Goal: Task Accomplishment & Management: Use online tool/utility

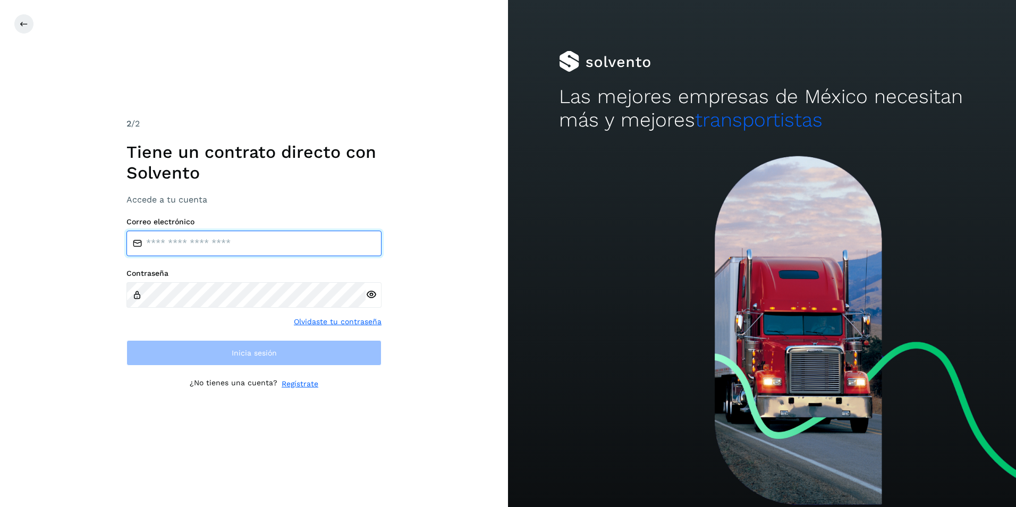
type input "**********"
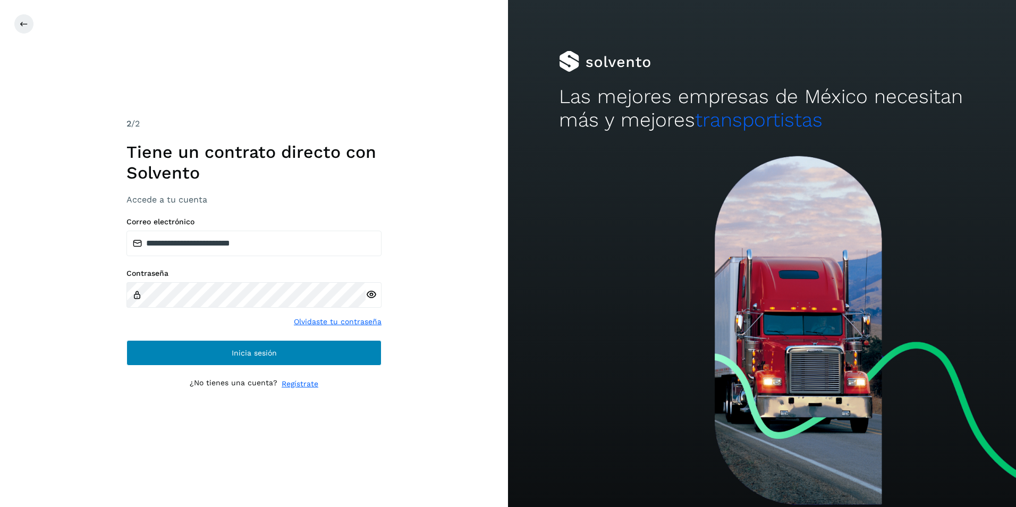
drag, startPoint x: 226, startPoint y: 332, endPoint x: 234, endPoint y: 345, distance: 15.2
click at [234, 345] on div "**********" at bounding box center [253, 291] width 255 height 148
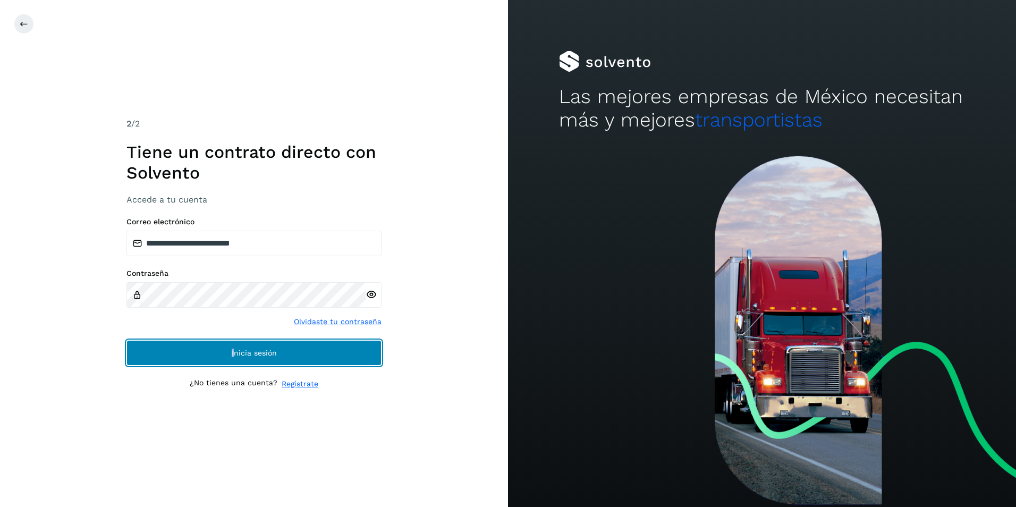
drag, startPoint x: 234, startPoint y: 345, endPoint x: 237, endPoint y: 359, distance: 14.7
click at [237, 359] on button "Inicia sesión" at bounding box center [253, 353] width 255 height 26
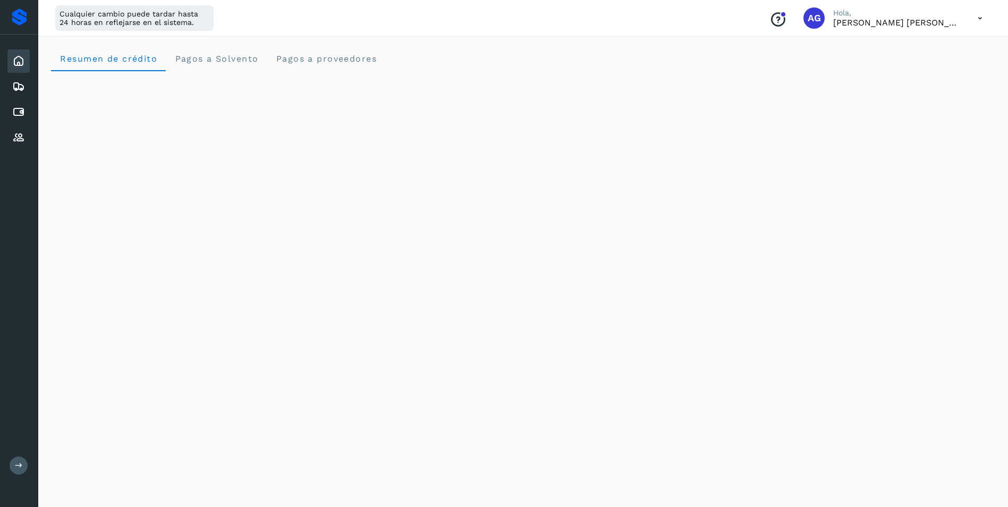
click at [14, 466] on button at bounding box center [19, 465] width 18 height 18
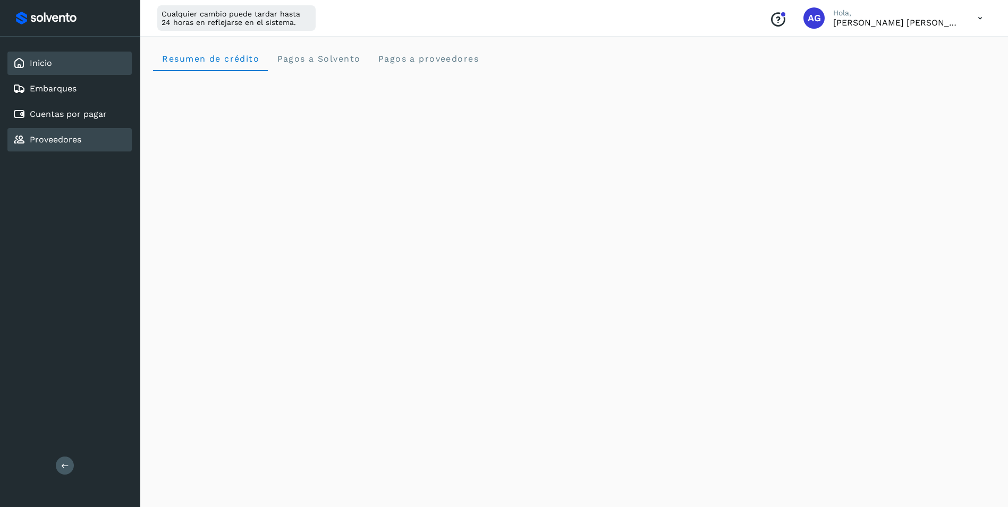
click at [54, 148] on div "Proveedores" at bounding box center [69, 139] width 124 height 23
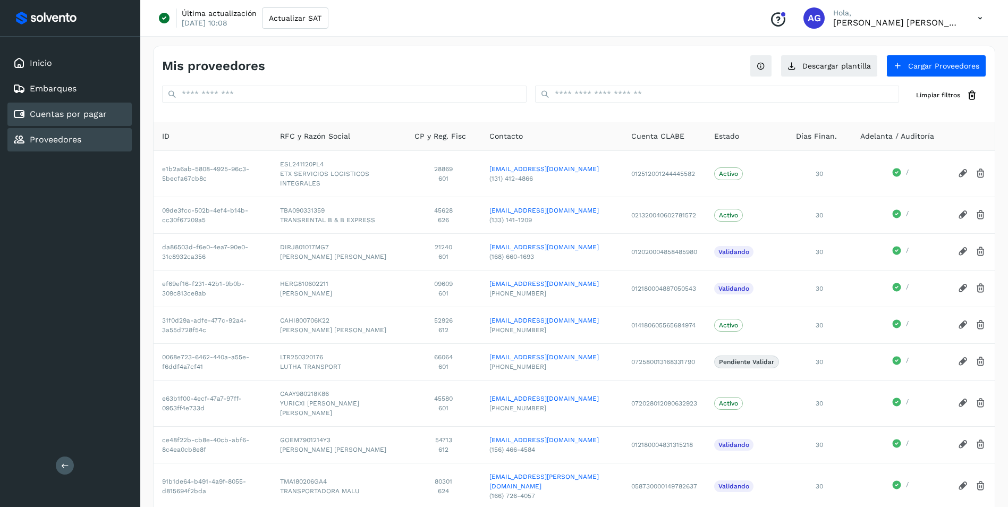
click at [95, 121] on div "Cuentas por pagar" at bounding box center [69, 114] width 124 height 23
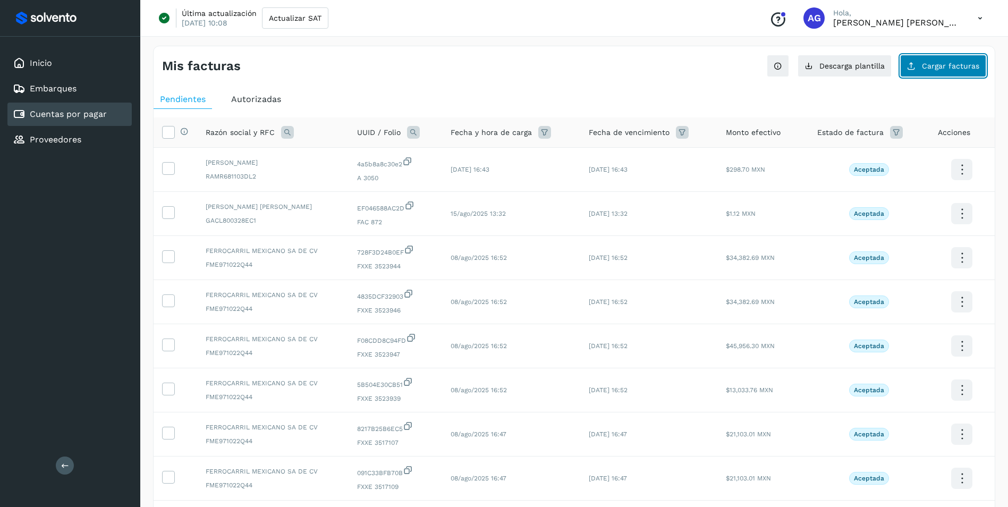
click at [926, 67] on span "Cargar facturas" at bounding box center [950, 65] width 57 height 7
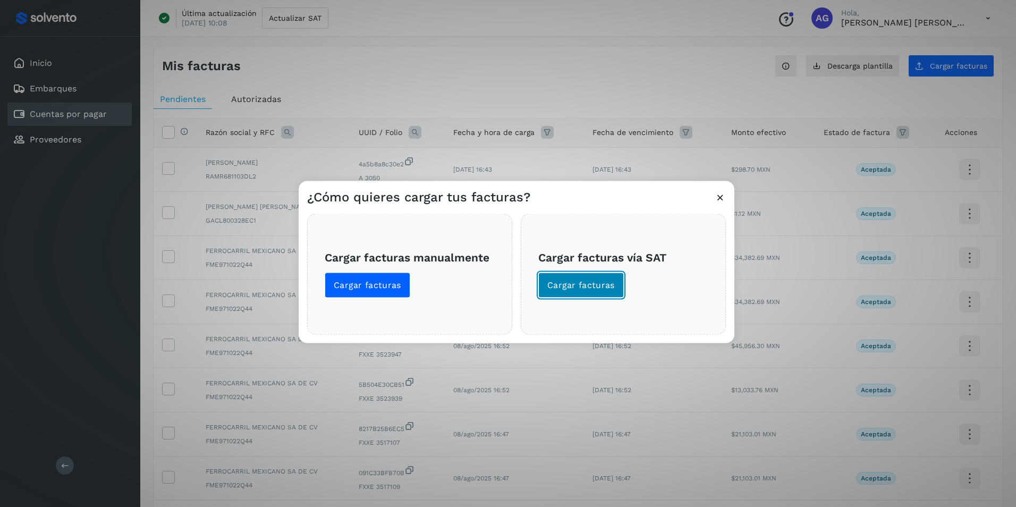
click at [579, 281] on span "Cargar facturas" at bounding box center [580, 285] width 67 height 12
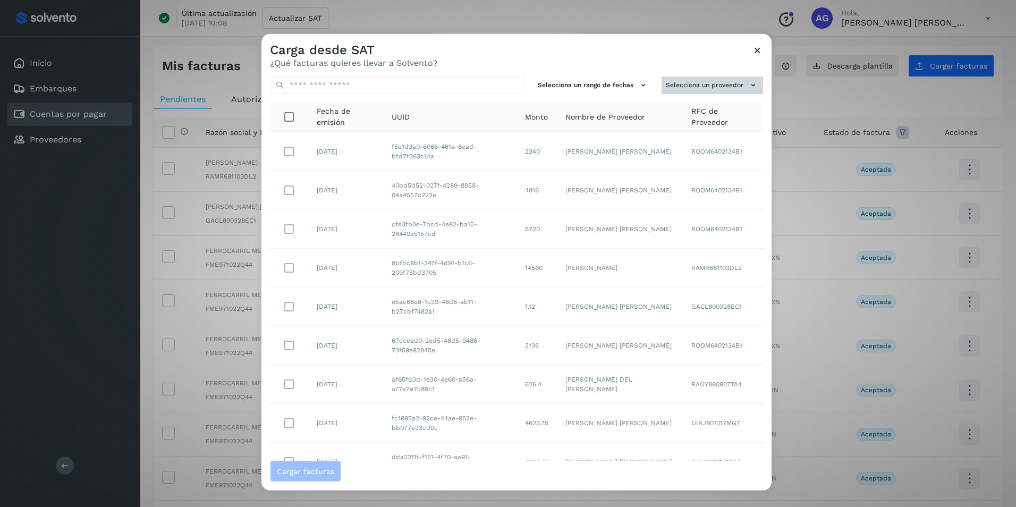
click at [713, 91] on button "Selecciona un proveedor" at bounding box center [711, 86] width 101 height 18
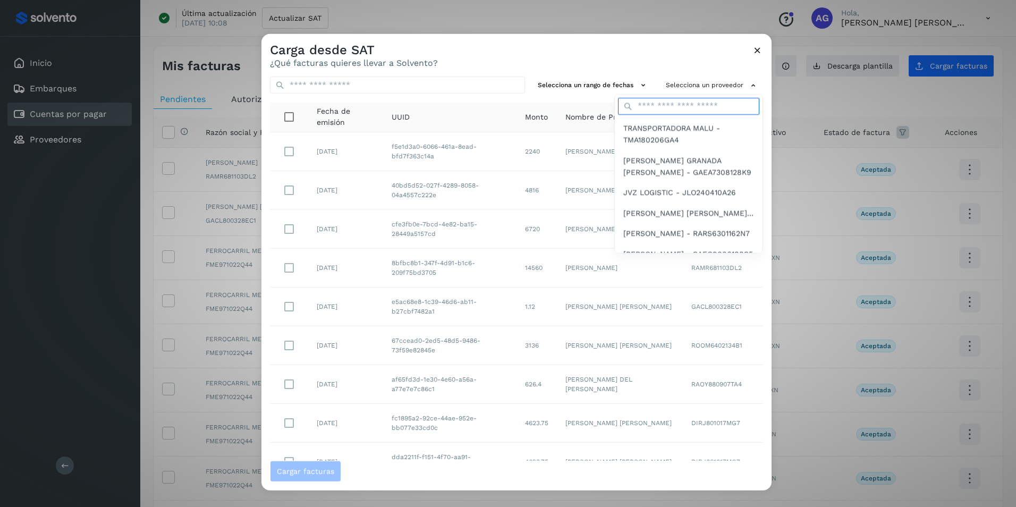
click at [697, 108] on input "text" at bounding box center [688, 106] width 141 height 17
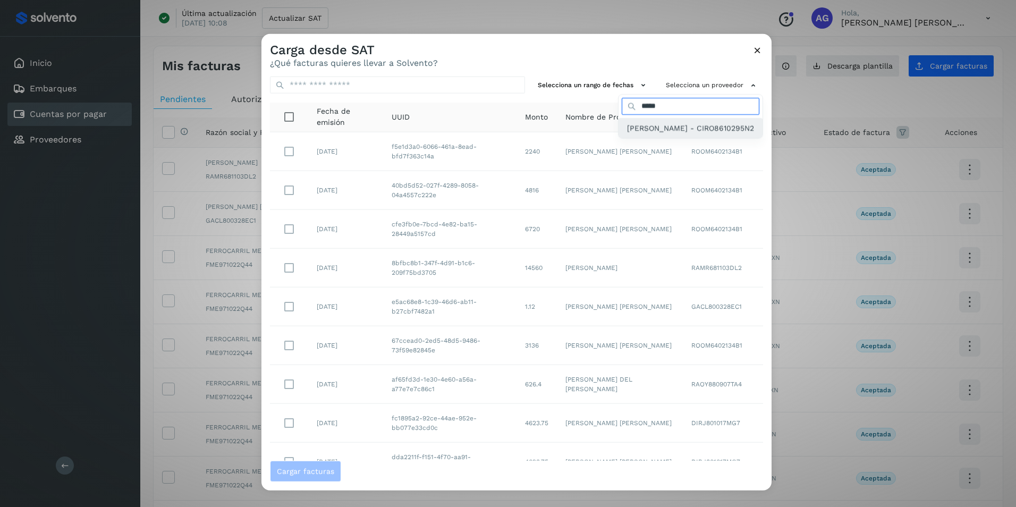
type input "*****"
click at [657, 134] on span "[PERSON_NAME] - CIRO8610295N2" at bounding box center [690, 128] width 127 height 12
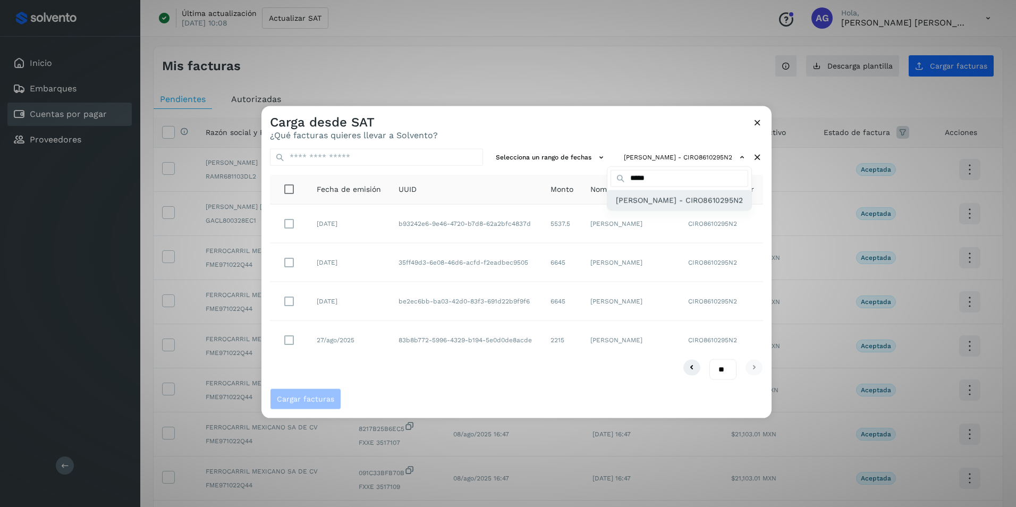
click at [650, 206] on span "[PERSON_NAME] - CIRO8610295N2" at bounding box center [679, 200] width 127 height 12
click at [547, 165] on div at bounding box center [769, 359] width 1016 height 507
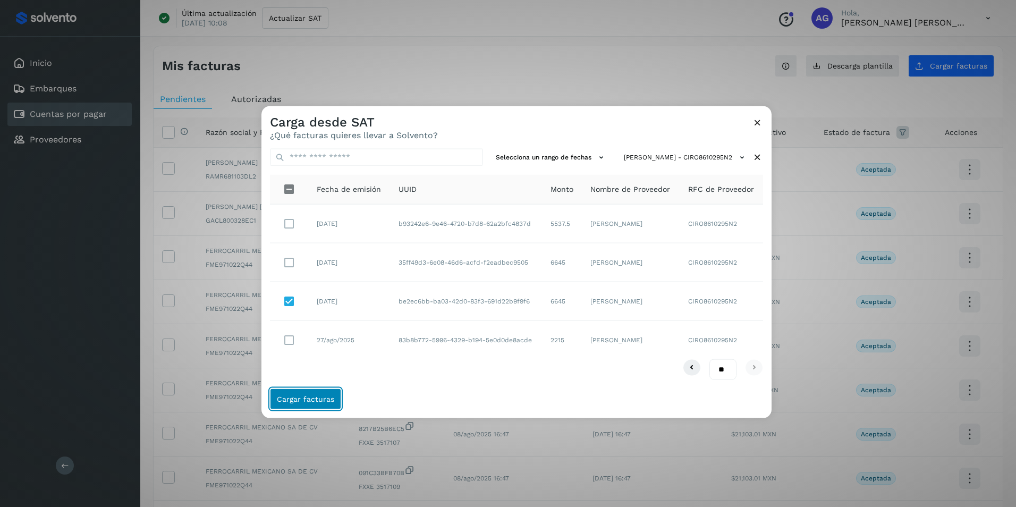
click at [320, 396] on span "Cargar facturas" at bounding box center [305, 398] width 57 height 7
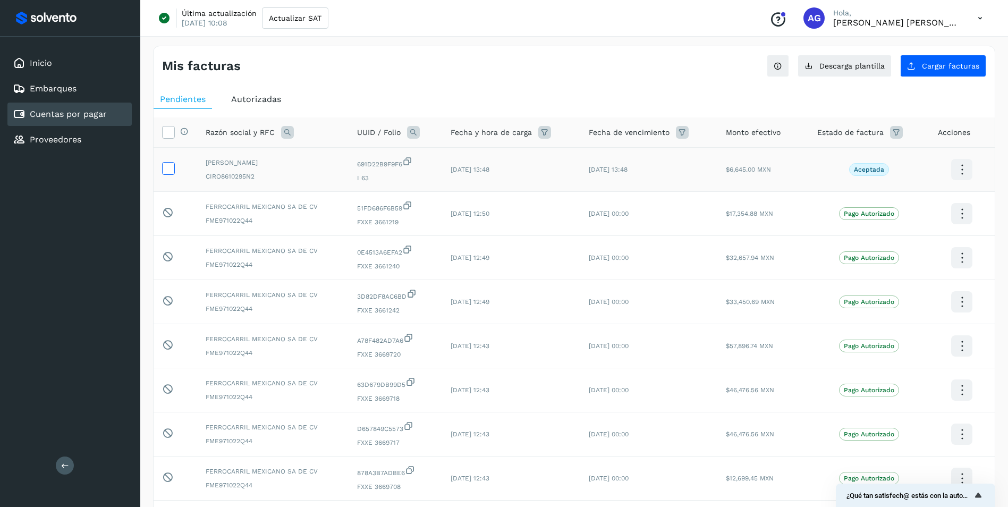
click at [163, 174] on label at bounding box center [168, 168] width 13 height 13
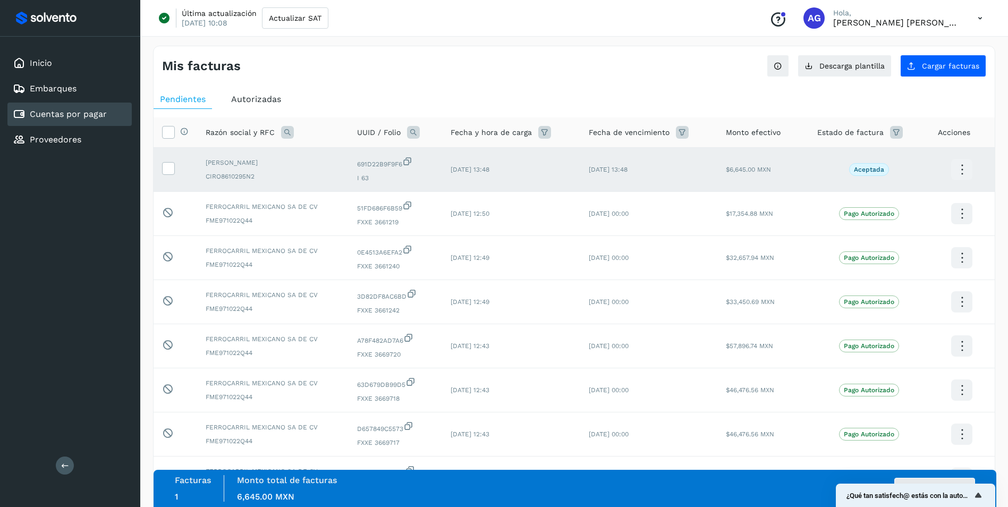
click at [937, 477] on div "Facturas 1 Monto total de facturas Monto total 6,645.00 MXN Autorizar facturas" at bounding box center [575, 488] width 800 height 27
click at [939, 481] on button "Autorizar facturas" at bounding box center [934, 488] width 81 height 21
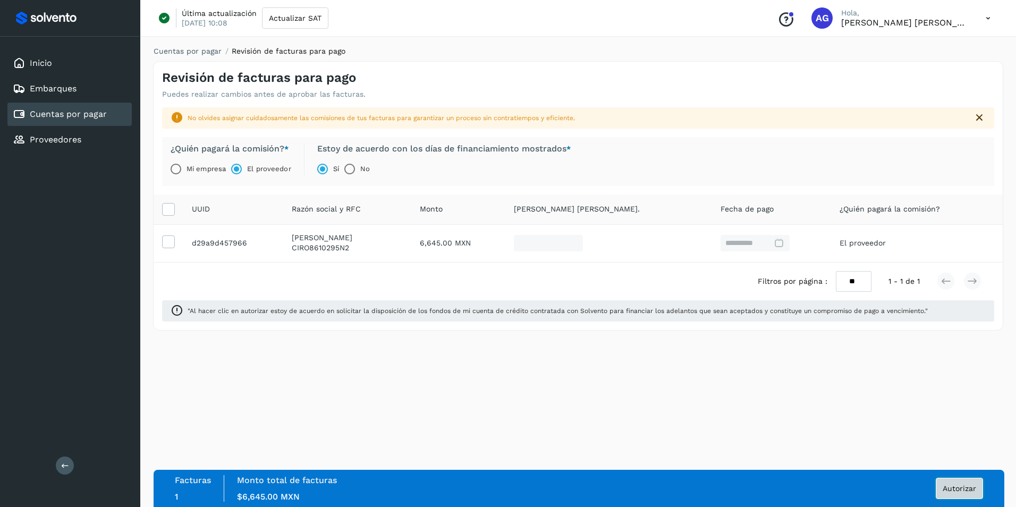
click at [939, 488] on button "Autorizar" at bounding box center [959, 488] width 47 height 21
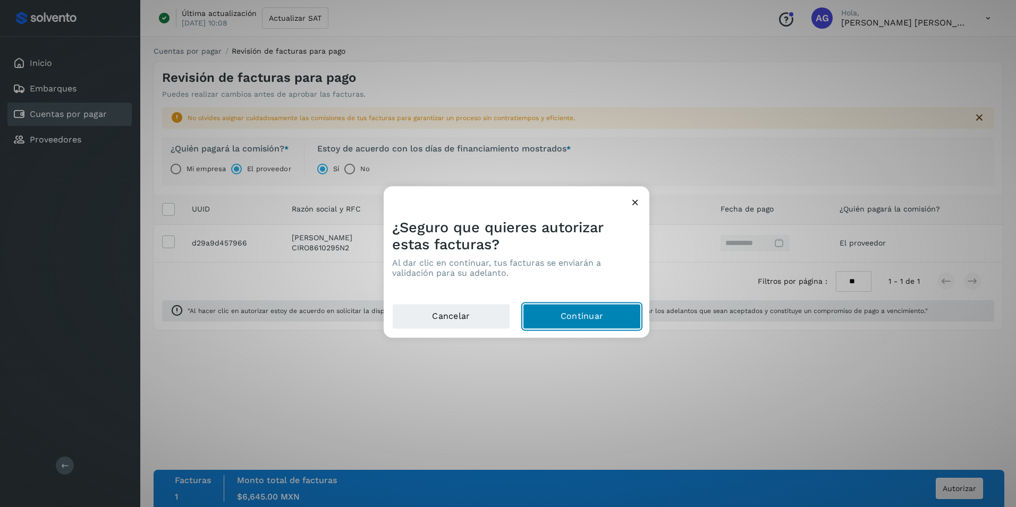
click at [582, 317] on button "Continuar" at bounding box center [582, 317] width 118 height 26
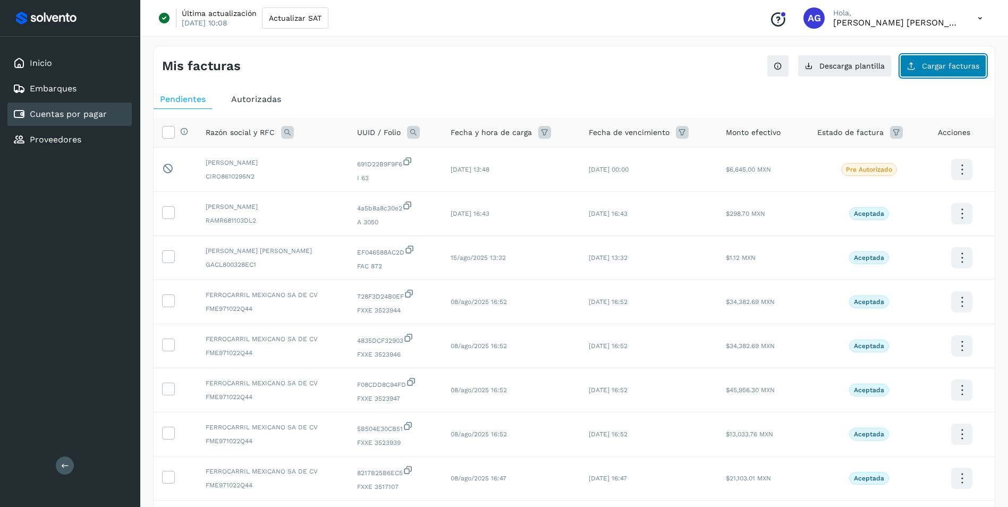
click at [947, 65] on span "Cargar facturas" at bounding box center [950, 65] width 57 height 7
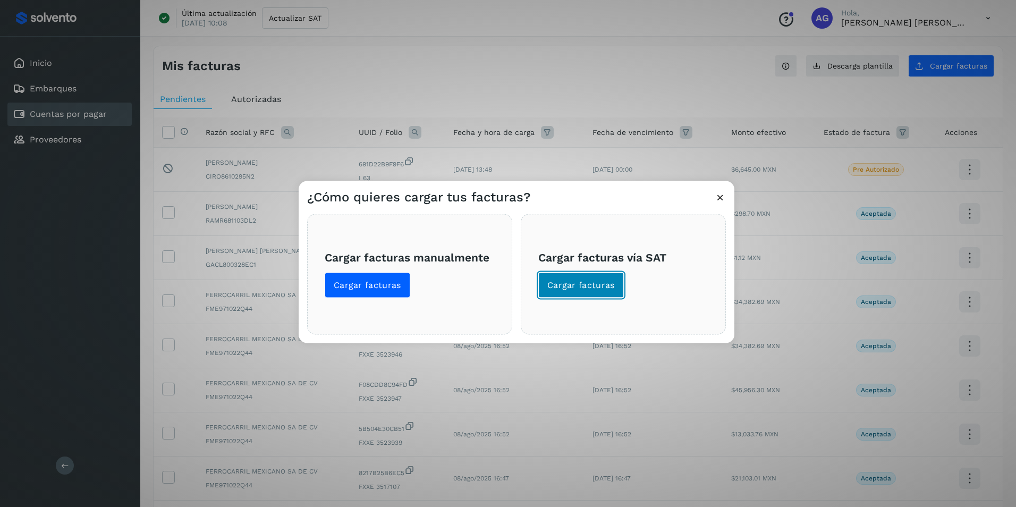
click at [592, 284] on span "Cargar facturas" at bounding box center [580, 285] width 67 height 12
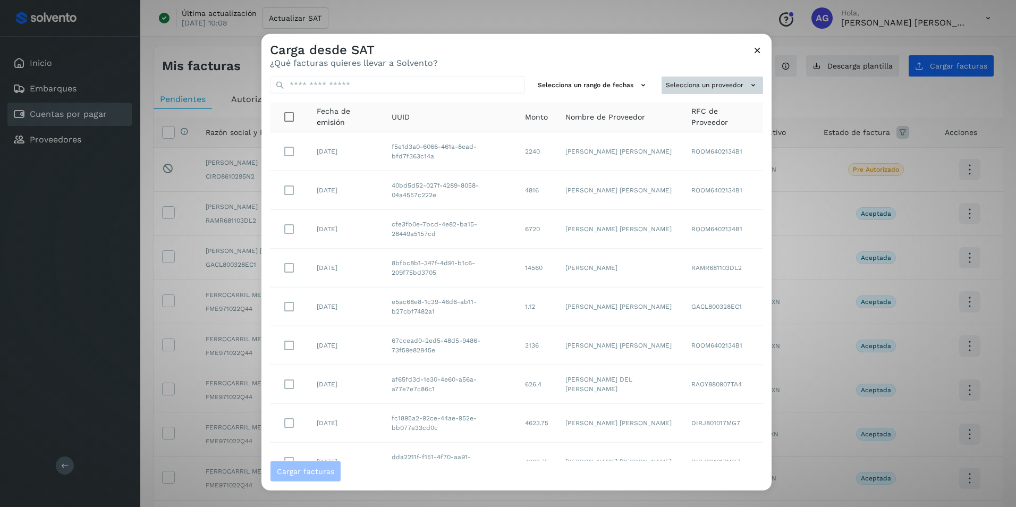
click at [696, 83] on button "Selecciona un proveedor" at bounding box center [711, 86] width 101 height 18
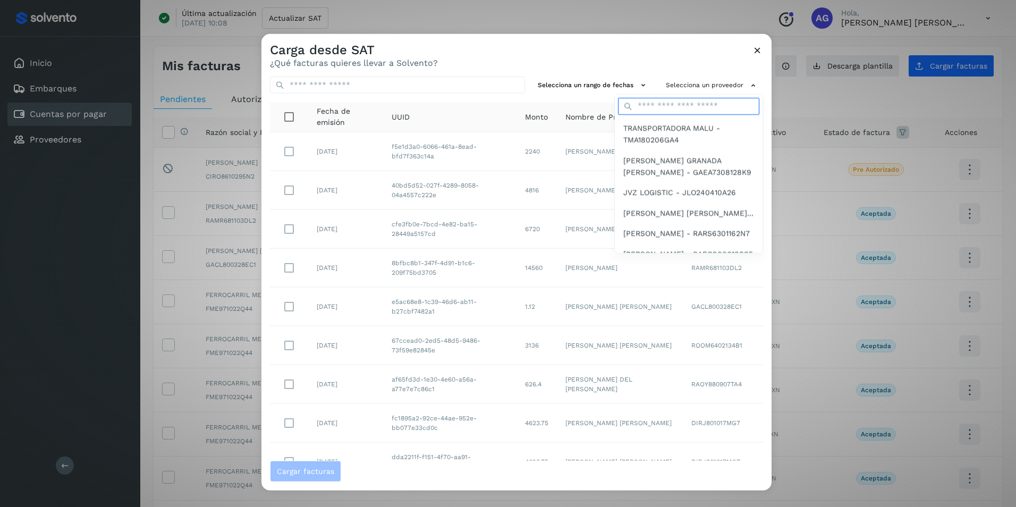
click at [703, 109] on input "text" at bounding box center [688, 106] width 141 height 17
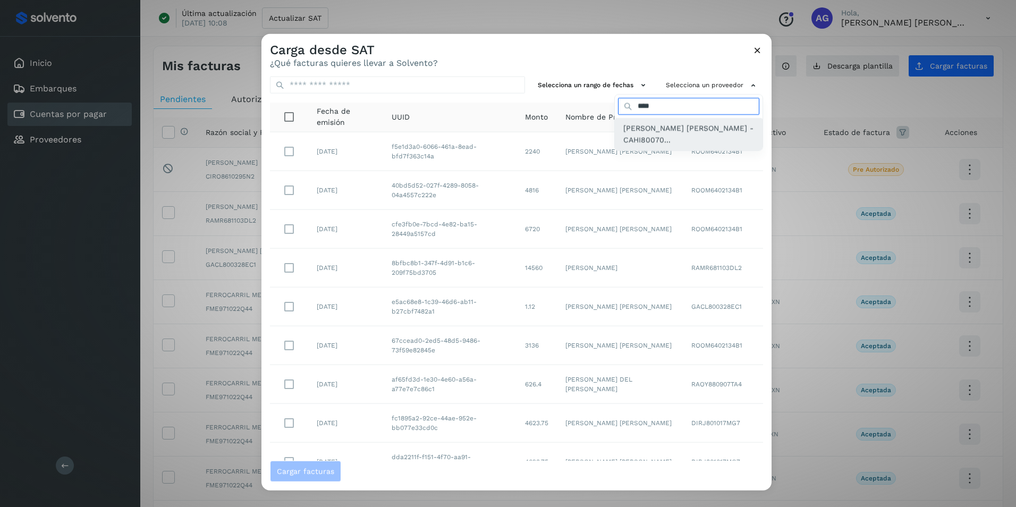
type input "****"
click at [615, 134] on div "[PERSON_NAME] [PERSON_NAME] - CAHI80070..." at bounding box center [689, 134] width 148 height 32
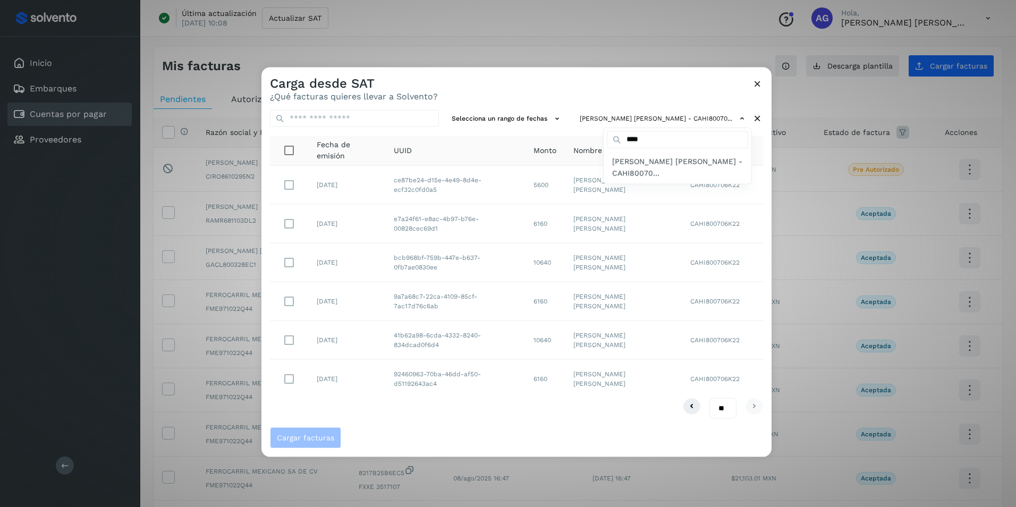
click at [292, 337] on div at bounding box center [769, 320] width 1016 height 507
click at [312, 437] on span "Cargar facturas" at bounding box center [305, 437] width 57 height 7
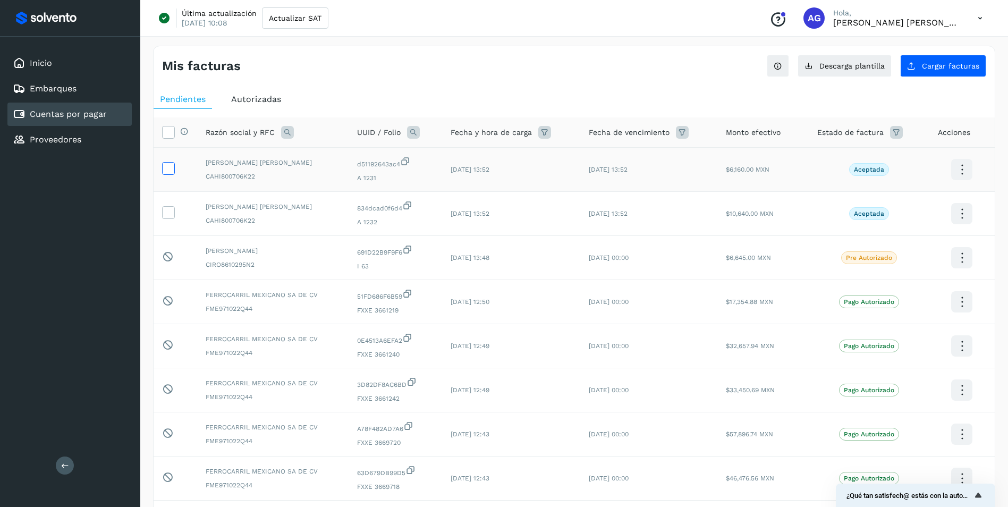
click at [166, 169] on icon at bounding box center [168, 167] width 11 height 11
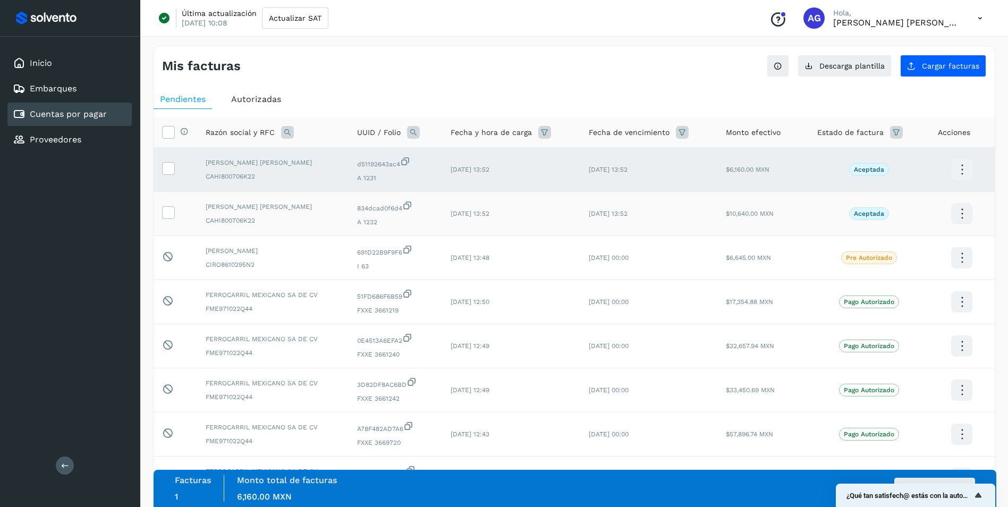
click at [169, 204] on td at bounding box center [176, 214] width 44 height 44
click at [171, 217] on span at bounding box center [168, 214] width 11 height 7
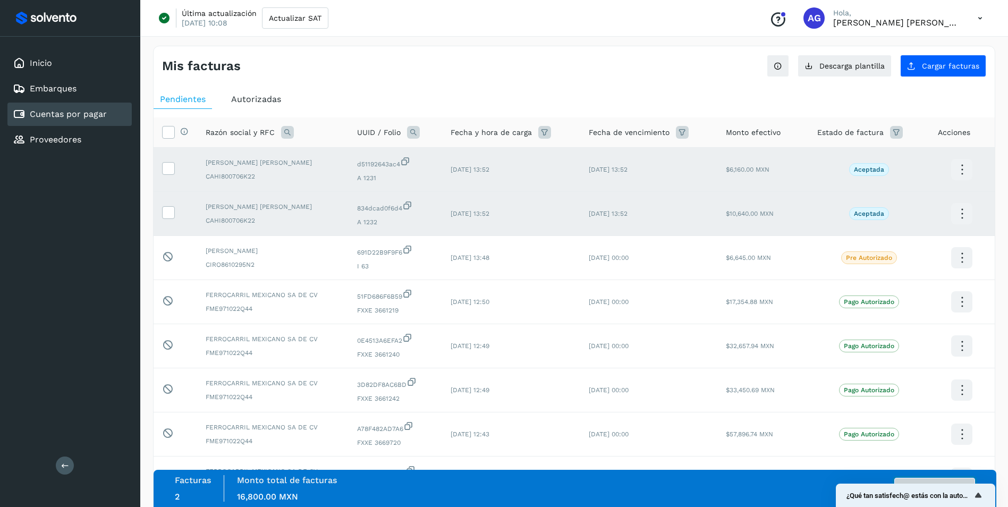
click at [932, 479] on button "Autorizar facturas" at bounding box center [934, 488] width 81 height 21
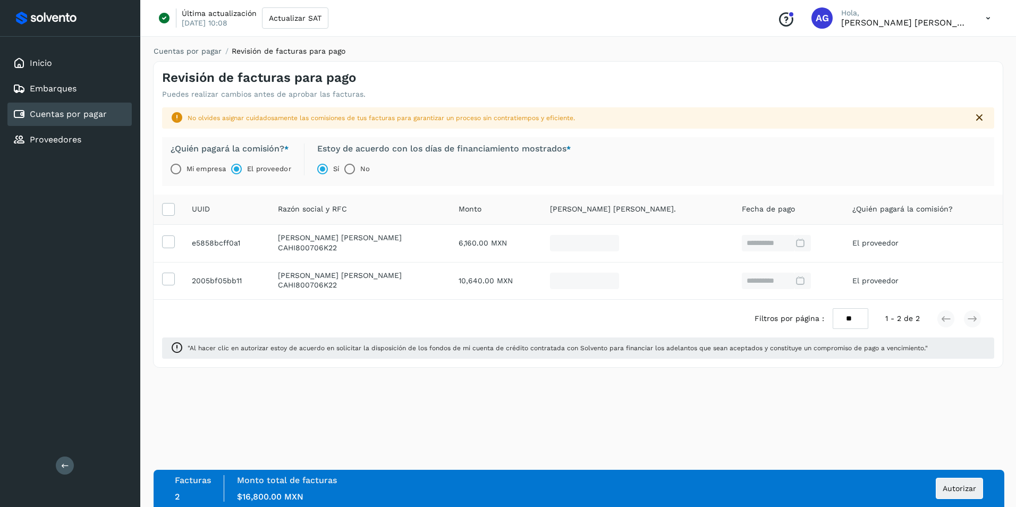
click at [964, 502] on div "Facturas 2 Monto total de facturas Monto $16,800.00 MXN Autorizar" at bounding box center [579, 488] width 851 height 37
click at [962, 491] on span "Autorizar" at bounding box center [958, 488] width 33 height 7
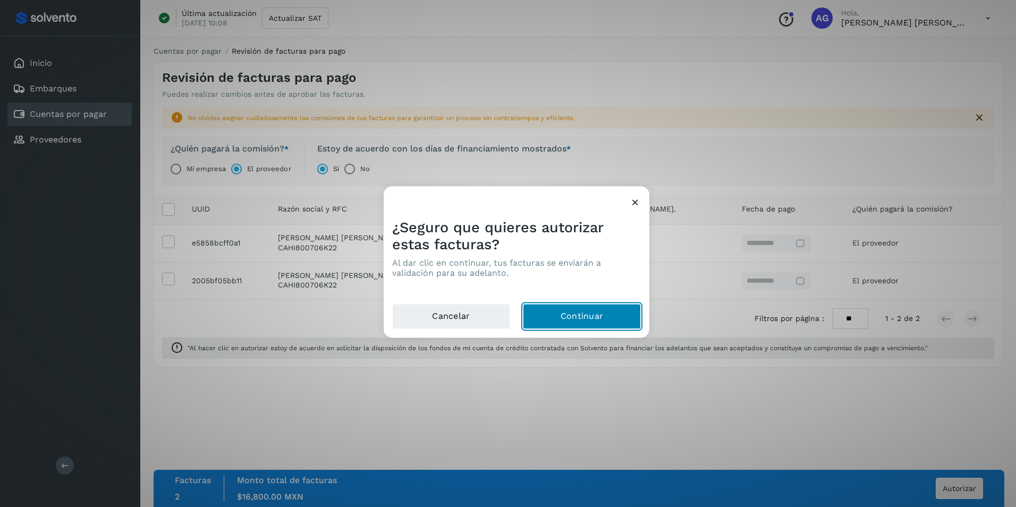
click at [632, 322] on button "Continuar" at bounding box center [582, 317] width 118 height 26
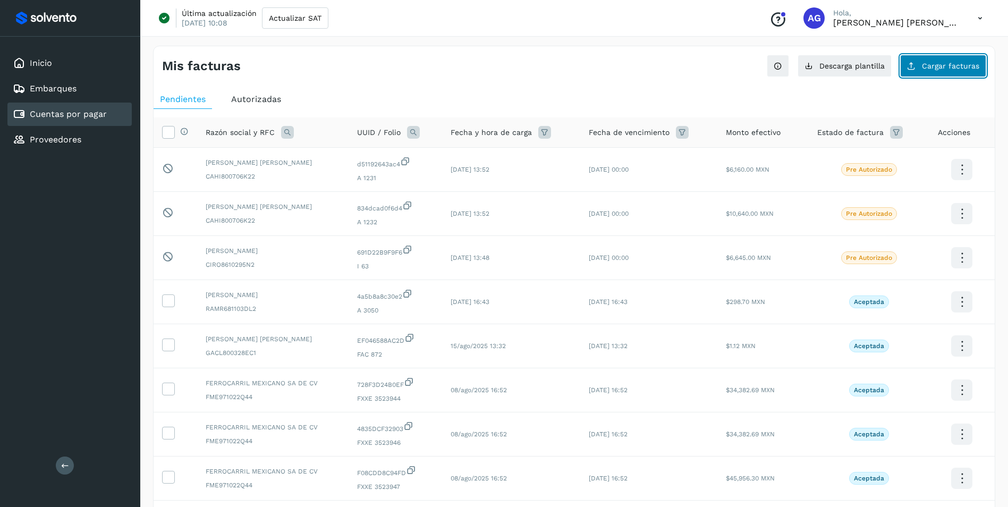
click at [931, 71] on button "Cargar facturas" at bounding box center [943, 66] width 86 height 22
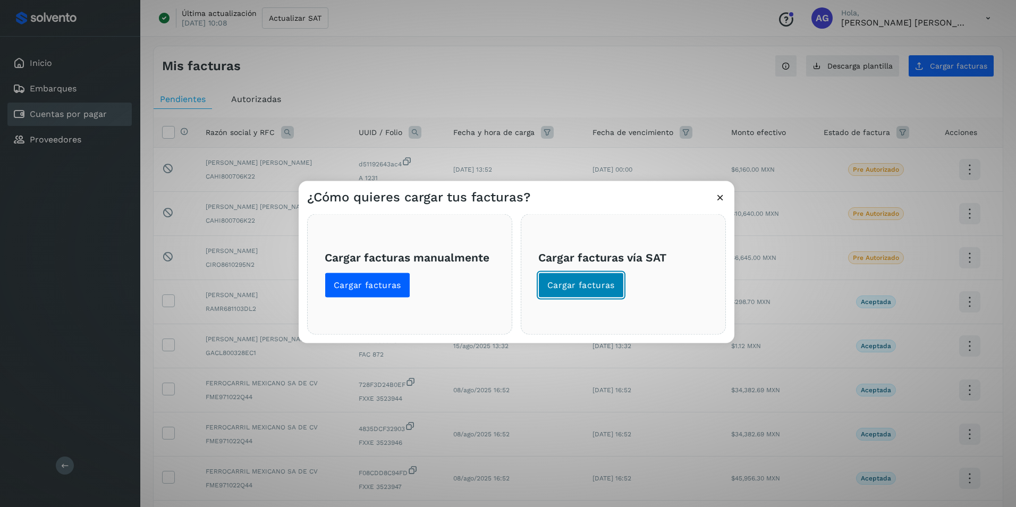
click at [572, 281] on span "Cargar facturas" at bounding box center [580, 285] width 67 height 12
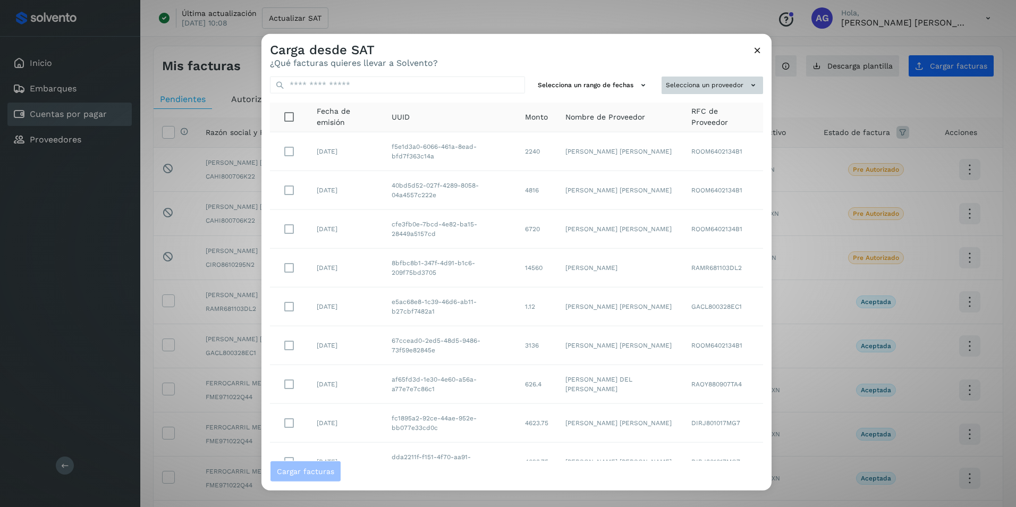
click at [694, 83] on button "Selecciona un proveedor" at bounding box center [711, 86] width 101 height 18
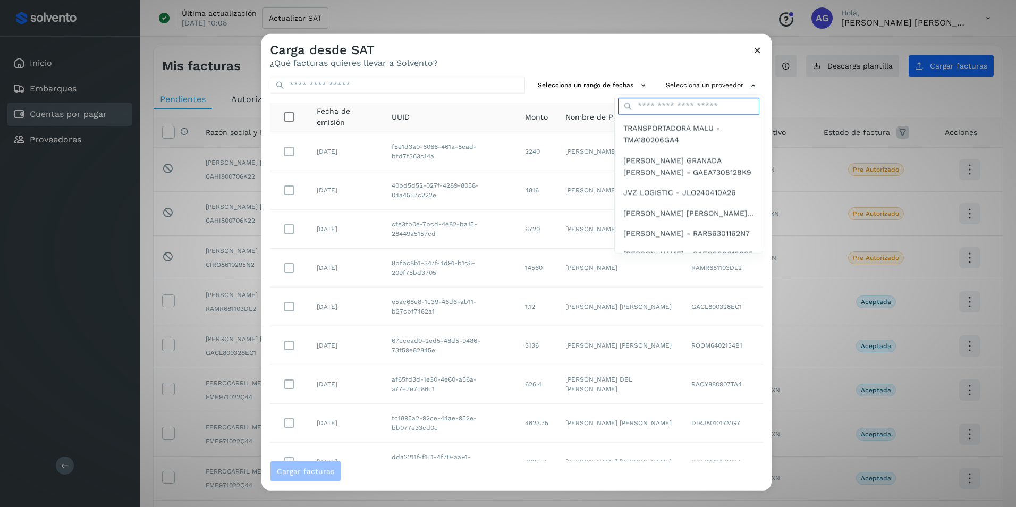
click at [674, 109] on input "text" at bounding box center [688, 106] width 141 height 17
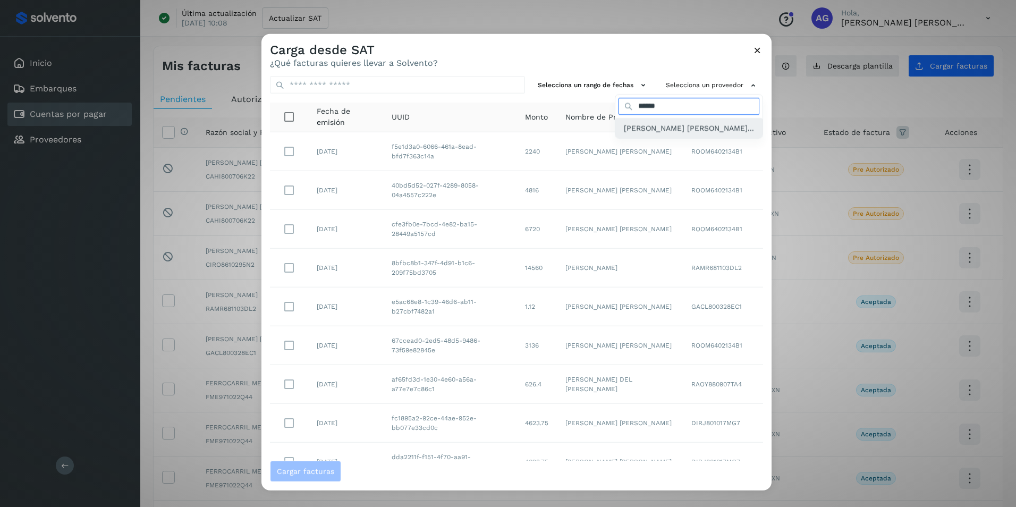
type input "******"
click at [653, 134] on span "[PERSON_NAME] [PERSON_NAME]..." at bounding box center [689, 128] width 130 height 12
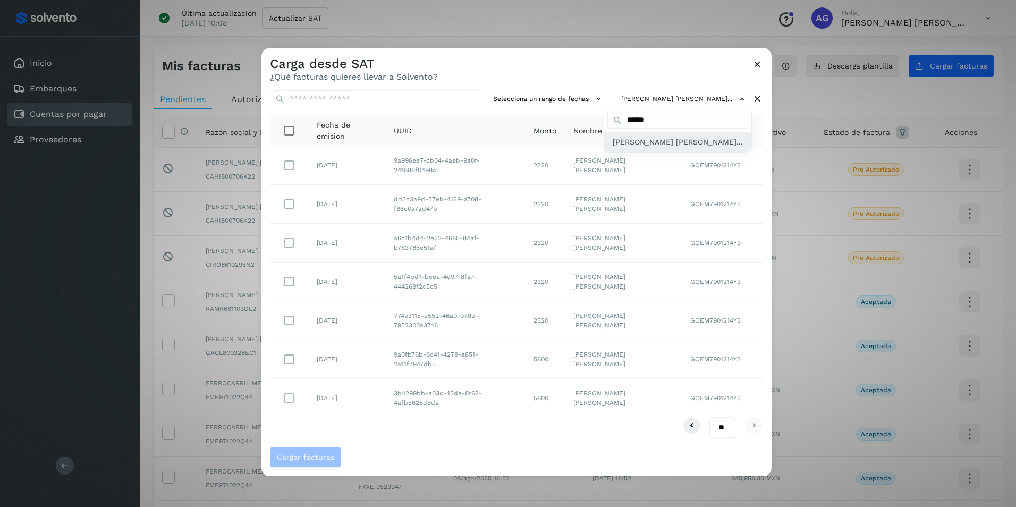
click at [694, 146] on span "[PERSON_NAME] [PERSON_NAME]..." at bounding box center [678, 142] width 130 height 12
click at [282, 401] on div at bounding box center [769, 301] width 1016 height 507
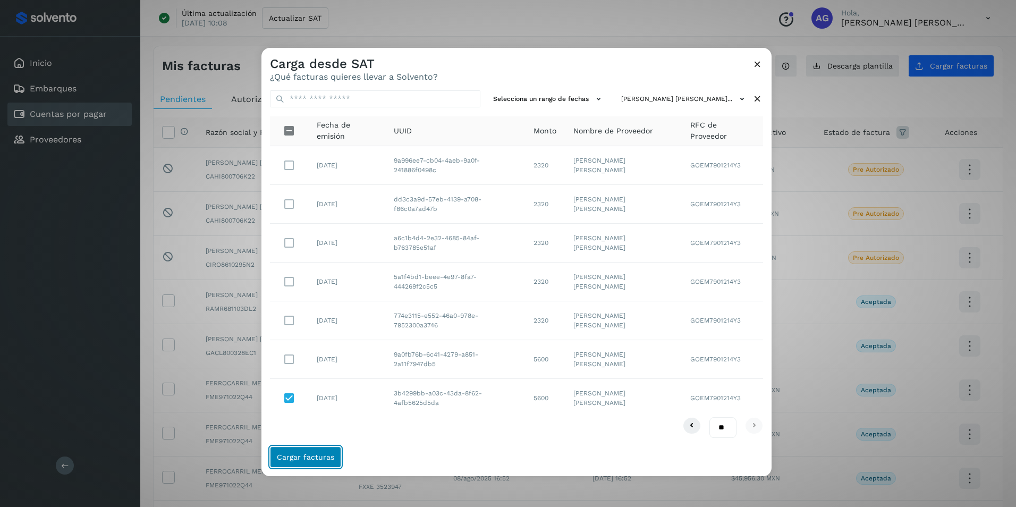
click at [316, 458] on span "Cargar facturas" at bounding box center [305, 456] width 57 height 7
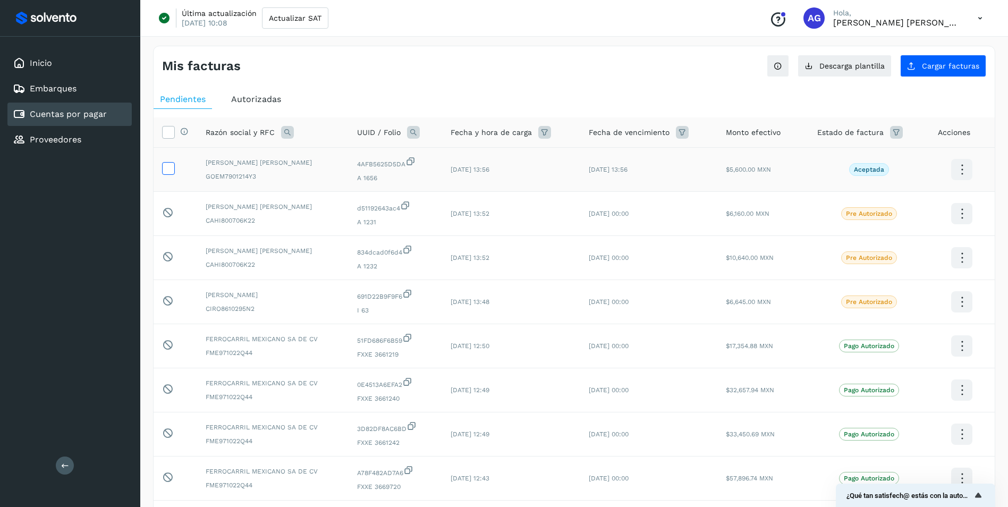
click at [170, 171] on icon at bounding box center [168, 167] width 11 height 11
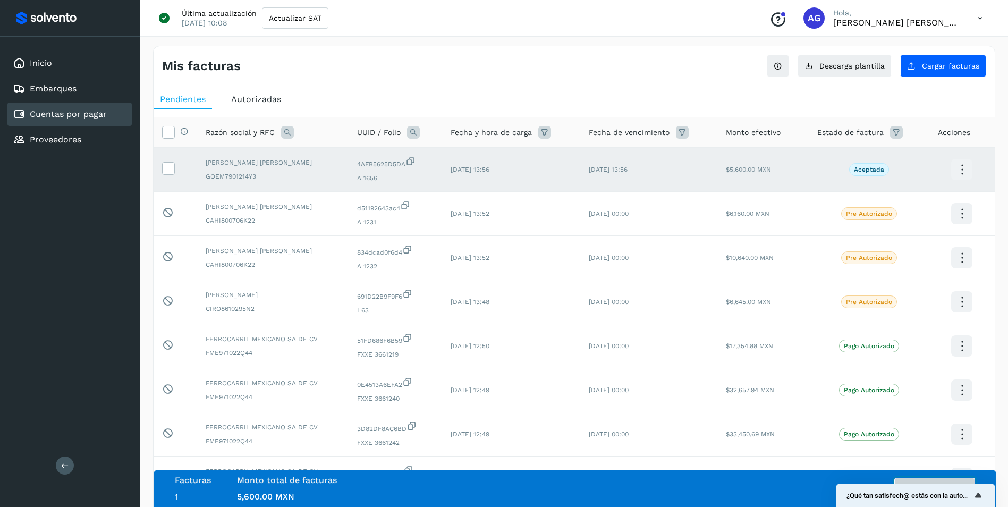
click at [928, 478] on button "Autorizar facturas" at bounding box center [934, 488] width 81 height 21
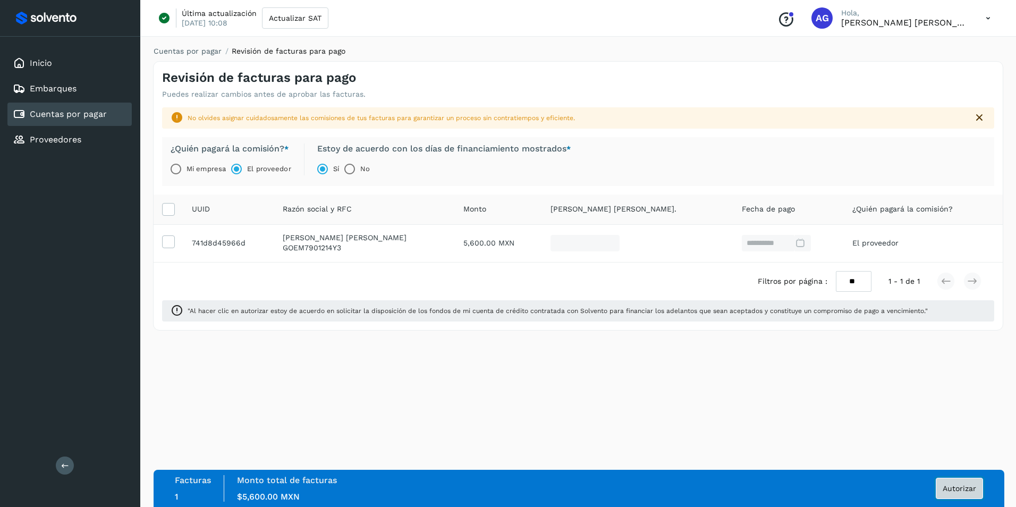
click at [951, 488] on span "Autorizar" at bounding box center [958, 488] width 33 height 7
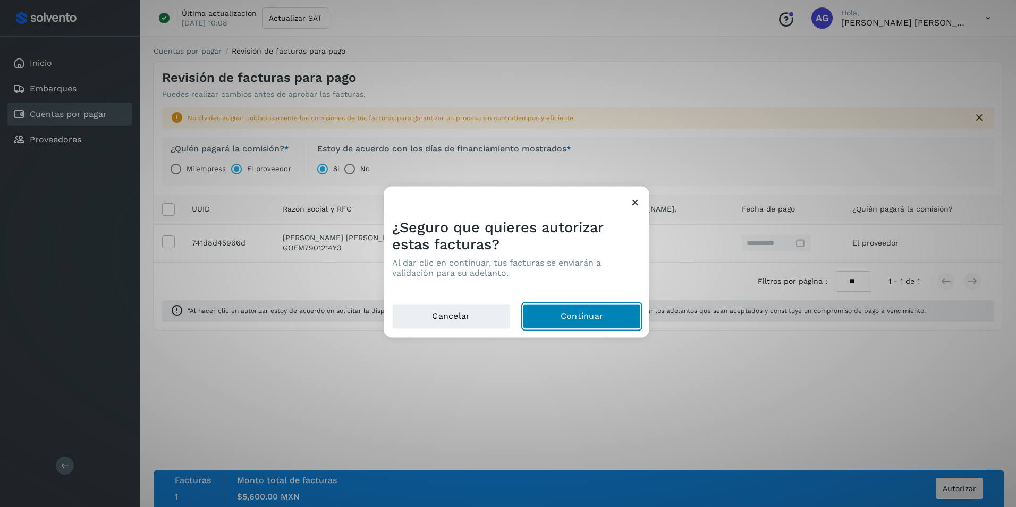
click at [595, 318] on button "Continuar" at bounding box center [582, 317] width 118 height 26
